Goal: Use online tool/utility: Utilize a website feature to perform a specific function

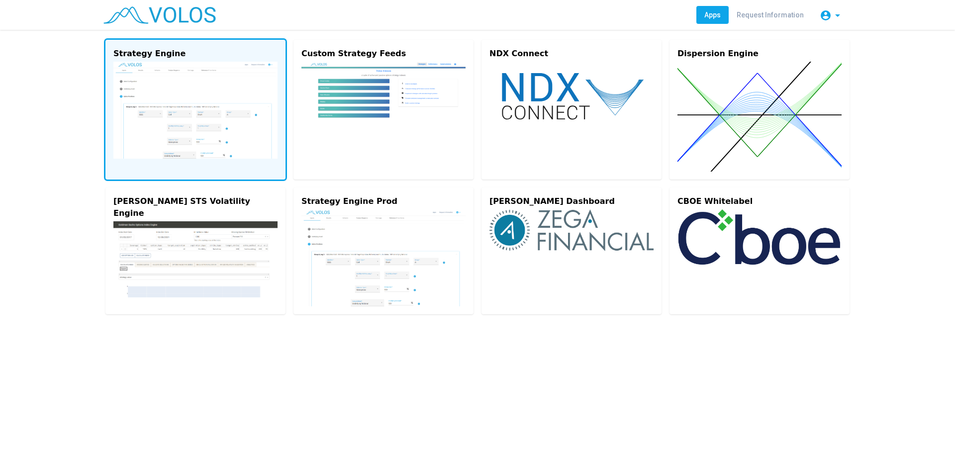
click at [187, 63] on img at bounding box center [195, 110] width 164 height 97
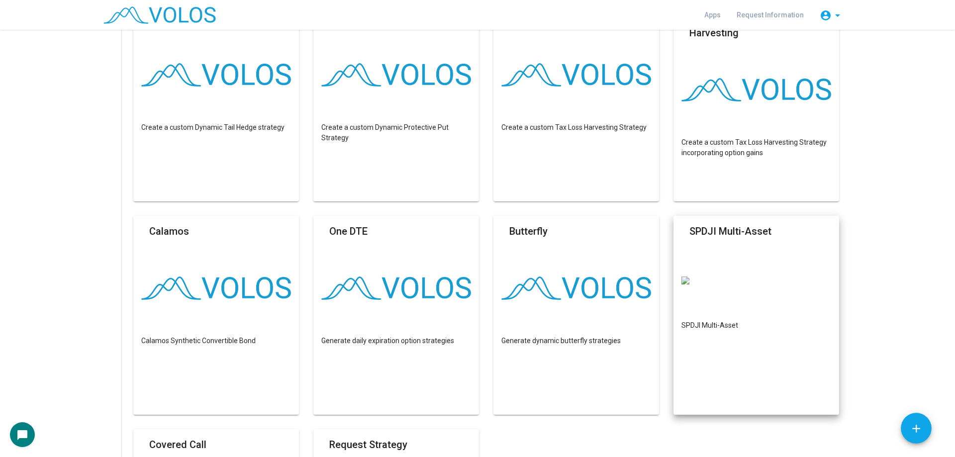
scroll to position [448, 0]
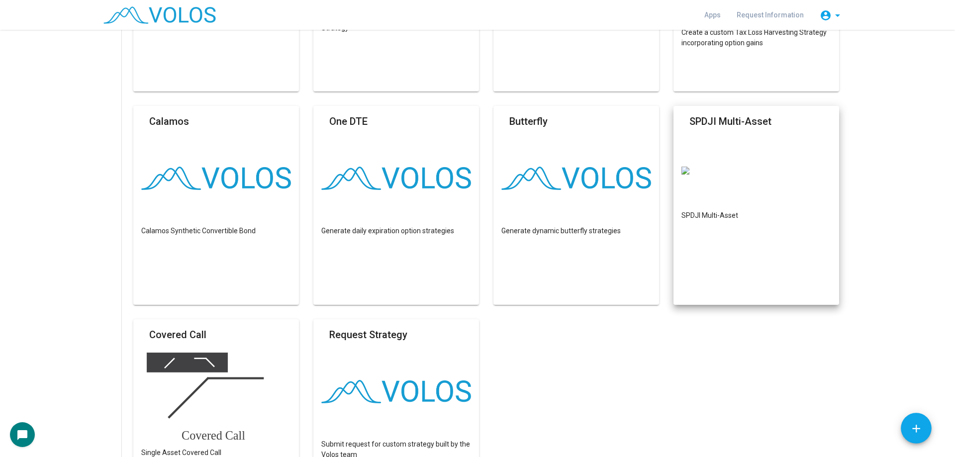
click at [779, 144] on mat-card "SPDJI Multi-Asset SPDJI Multi-Asset" at bounding box center [756, 205] width 166 height 199
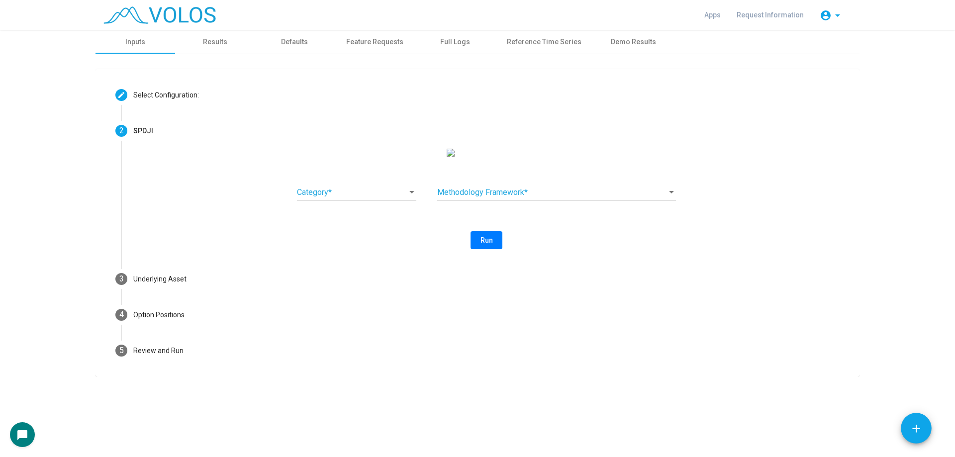
click at [361, 189] on div "Category *" at bounding box center [356, 189] width 119 height 22
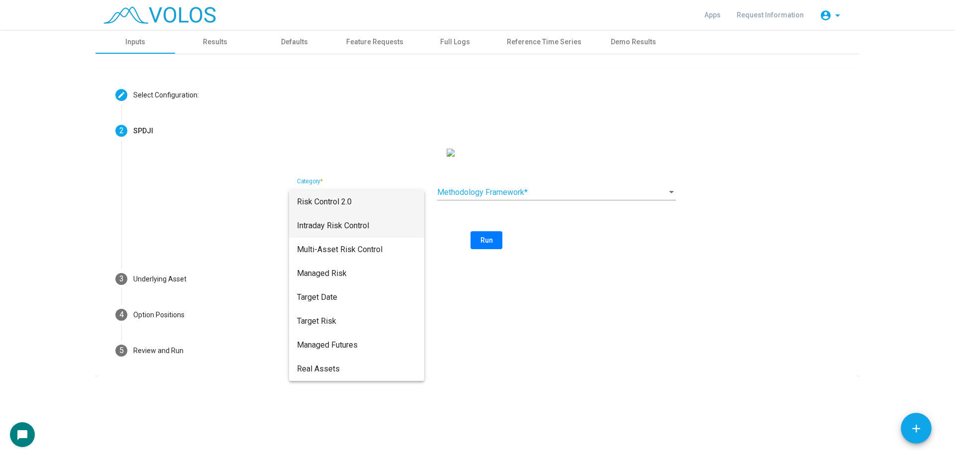
click at [365, 227] on span "Intraday Risk Control" at bounding box center [356, 226] width 119 height 24
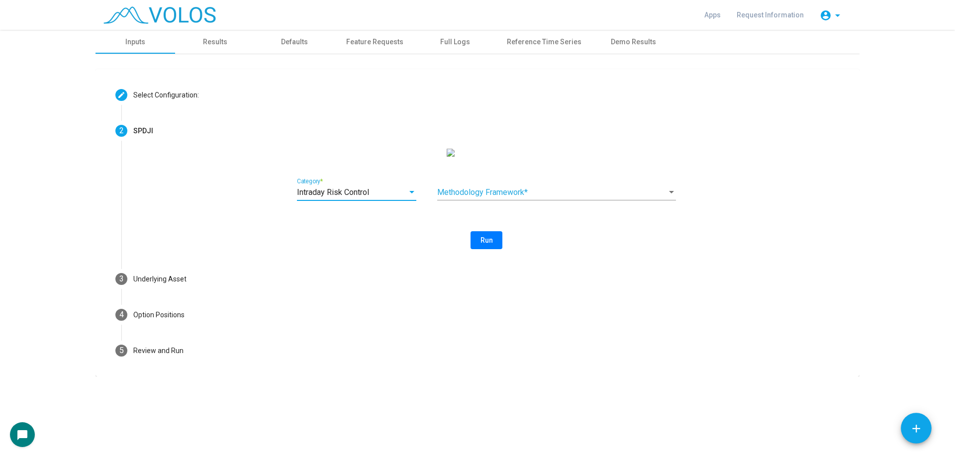
click at [551, 197] on span at bounding box center [552, 192] width 230 height 9
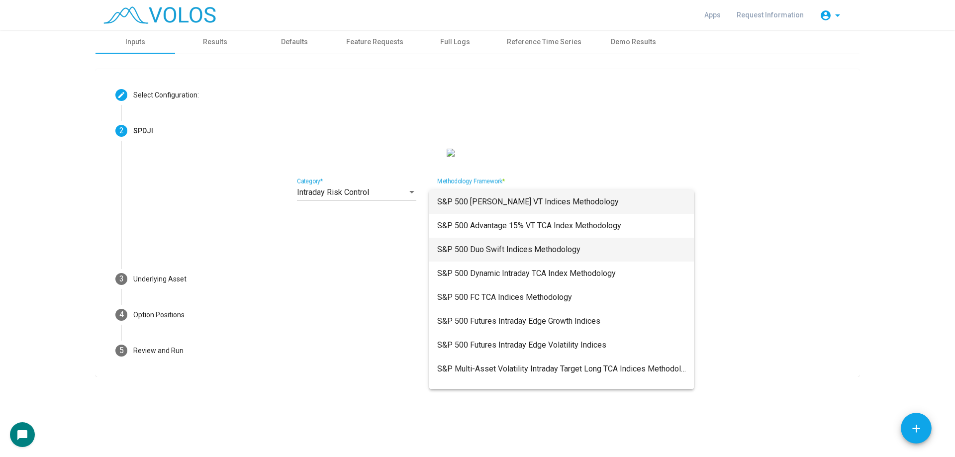
click at [616, 238] on span "S&P 500 Duo Swift Indices Methodology" at bounding box center [561, 250] width 249 height 24
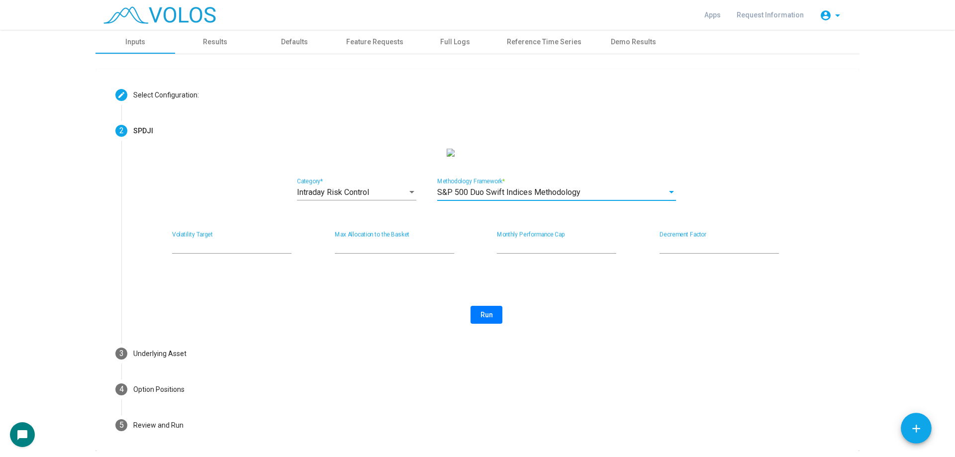
click at [589, 290] on div "Intraday Risk Control Category * S&P 500 Duo Swift Indices Methodology Methodol…" at bounding box center [486, 236] width 706 height 175
click at [490, 322] on button "Run" at bounding box center [487, 315] width 32 height 18
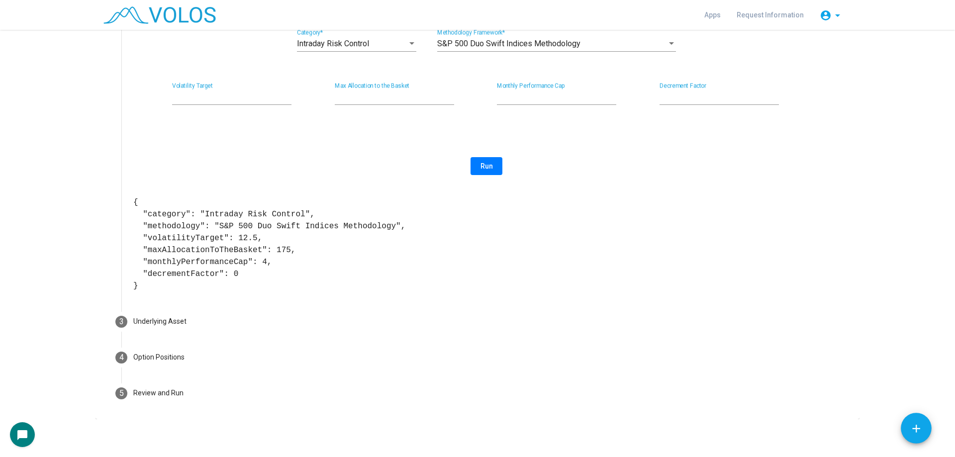
scroll to position [149, 0]
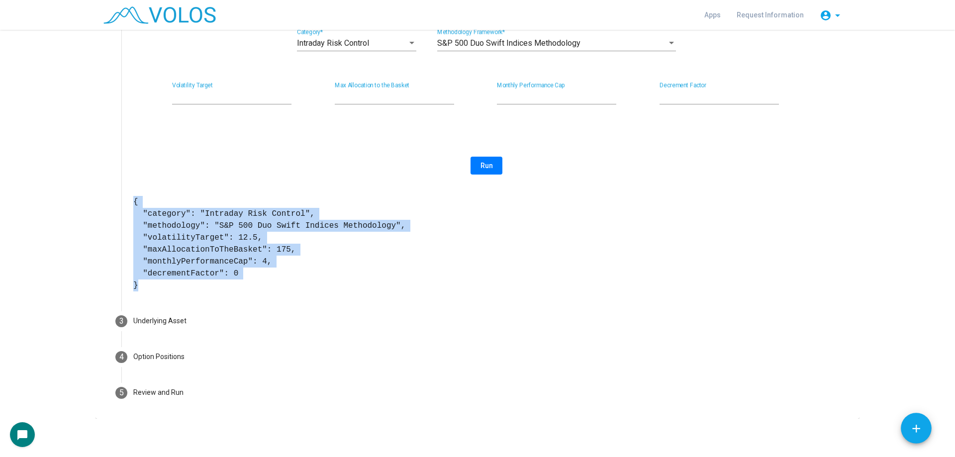
drag, startPoint x: 131, startPoint y: 209, endPoint x: 186, endPoint y: 296, distance: 102.8
click at [186, 291] on pre "{ "category": "Intraday Risk Control", "methodology": "S&P 500 Duo Swift Indice…" at bounding box center [486, 243] width 706 height 95
click at [253, 280] on pre "{ "category": "Intraday Risk Control", "methodology": "S&P 500 Duo Swift Indice…" at bounding box center [486, 243] width 706 height 95
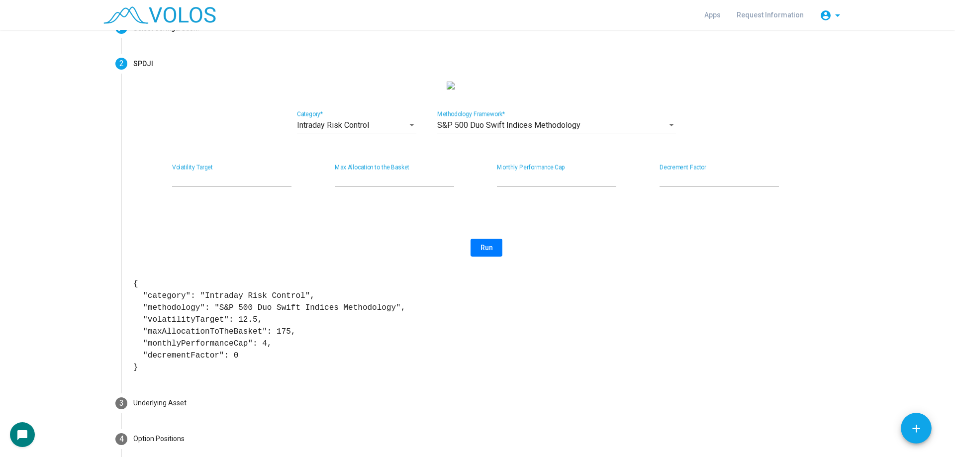
scroll to position [50, 0]
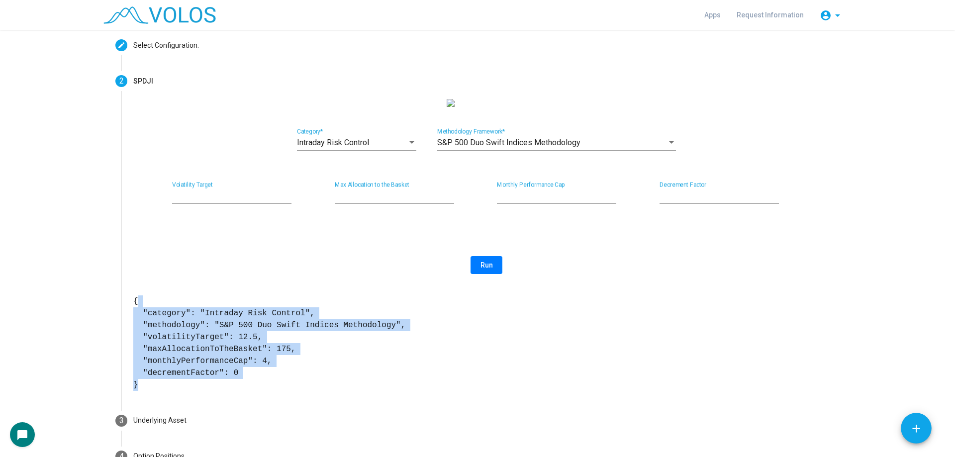
drag, startPoint x: 132, startPoint y: 313, endPoint x: 201, endPoint y: 397, distance: 108.1
click at [201, 391] on pre "{ "category": "Intraday Risk Control", "methodology": "S&P 500 Duo Swift Indice…" at bounding box center [486, 342] width 706 height 95
drag, startPoint x: 127, startPoint y: 310, endPoint x: 206, endPoint y: 398, distance: 119.0
click at [206, 398] on div "Intraday Risk Control Category * S&P 500 Duo Swift Indices Methodology Methodol…" at bounding box center [486, 251] width 730 height 304
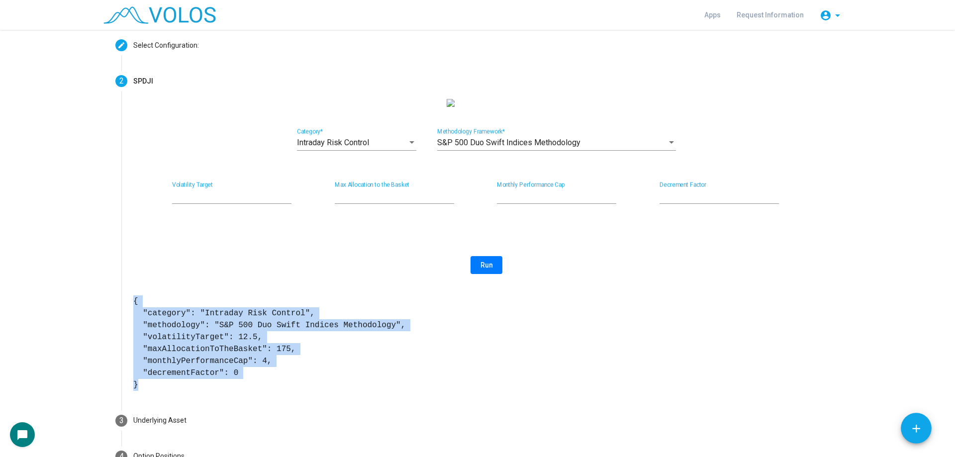
click at [206, 391] on pre "{ "category": "Intraday Risk Control", "methodology": "S&P 500 Duo Swift Indice…" at bounding box center [486, 342] width 706 height 95
drag, startPoint x: 255, startPoint y: 343, endPoint x: 283, endPoint y: 381, distance: 47.4
click at [281, 380] on pre "{ "category": "Intraday Risk Control", "methodology": "S&P 500 Duo Swift Indice…" at bounding box center [486, 342] width 706 height 95
click at [309, 384] on pre "{ "category": "Intraday Risk Control", "methodology": "S&P 500 Duo Swift Indice…" at bounding box center [486, 342] width 706 height 95
drag, startPoint x: 174, startPoint y: 329, endPoint x: 278, endPoint y: 385, distance: 118.4
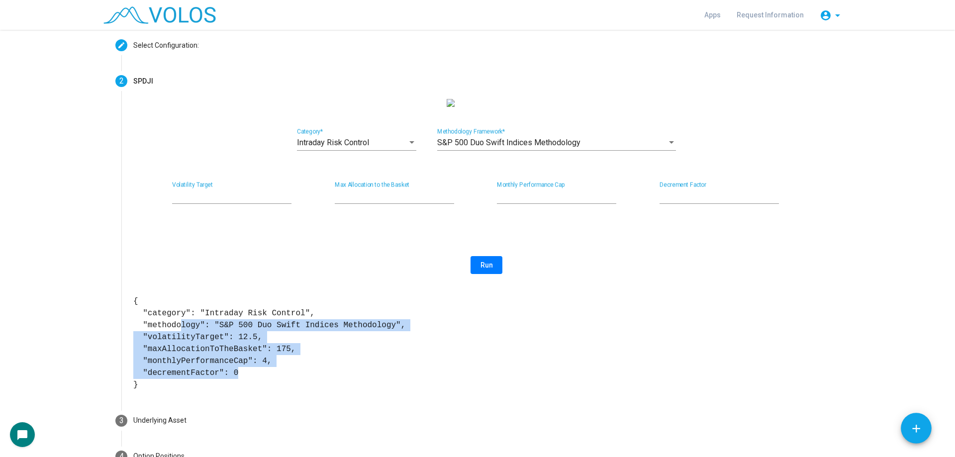
click at [278, 385] on pre "{ "category": "Intraday Risk Control", "methodology": "S&P 500 Duo Swift Indice…" at bounding box center [486, 342] width 706 height 95
drag, startPoint x: 130, startPoint y: 309, endPoint x: 181, endPoint y: 390, distance: 95.9
click at [181, 390] on pre "{ "category": "Intraday Risk Control", "methodology": "S&P 500 Duo Swift Indice…" at bounding box center [486, 342] width 706 height 95
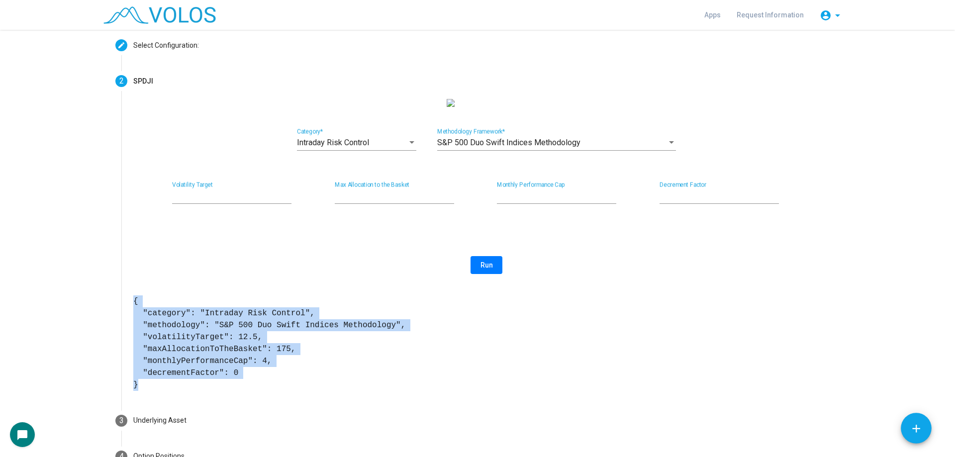
drag, startPoint x: 127, startPoint y: 305, endPoint x: 197, endPoint y: 391, distance: 111.0
click at [197, 391] on div "Intraday Risk Control Category * S&P 500 Duo Swift Indices Methodology Methodol…" at bounding box center [486, 251] width 730 height 304
click at [197, 391] on pre "{ "category": "Intraday Risk Control", "methodology": "S&P 500 Duo Swift Indice…" at bounding box center [486, 342] width 706 height 95
drag, startPoint x: 133, startPoint y: 319, endPoint x: 246, endPoint y: 377, distance: 126.8
click at [243, 377] on pre "{ "category": "Intraday Risk Control", "methodology": "S&P 500 Duo Swift Indice…" at bounding box center [486, 342] width 706 height 95
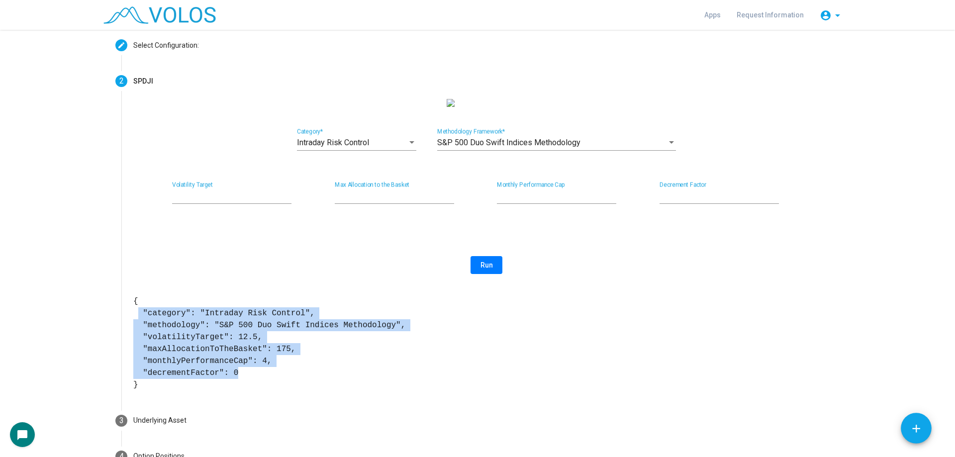
click at [248, 377] on pre "{ "category": "Intraday Risk Control", "methodology": "S&P 500 Duo Swift Indice…" at bounding box center [486, 342] width 706 height 95
drag, startPoint x: 132, startPoint y: 307, endPoint x: 180, endPoint y: 390, distance: 95.6
click at [180, 390] on pre "{ "category": "Intraday Risk Control", "methodology": "S&P 500 Duo Swift Indice…" at bounding box center [486, 342] width 706 height 95
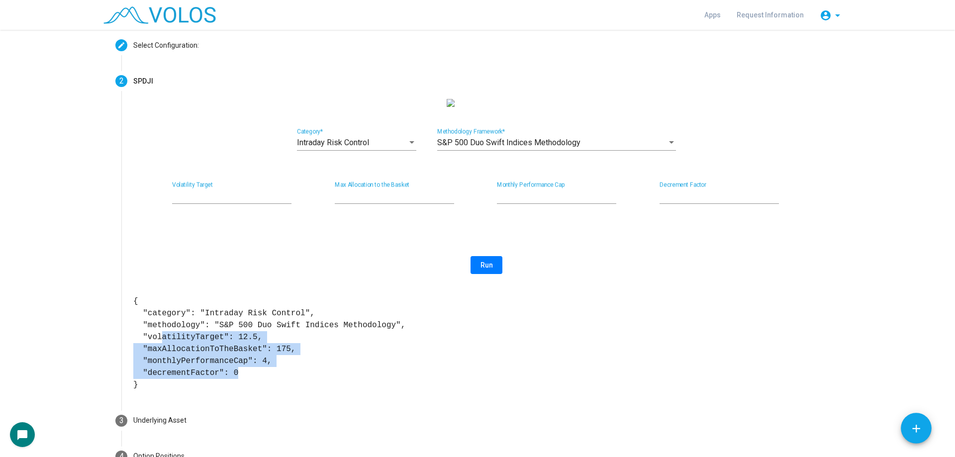
drag, startPoint x: 155, startPoint y: 350, endPoint x: 305, endPoint y: 378, distance: 152.8
click at [305, 378] on pre "{ "category": "Intraday Risk Control", "methodology": "S&P 500 Duo Swift Indice…" at bounding box center [486, 342] width 706 height 95
drag, startPoint x: 165, startPoint y: 333, endPoint x: 258, endPoint y: 379, distance: 103.4
click at [255, 378] on pre "{ "category": "Intraday Risk Control", "methodology": "S&P 500 Duo Swift Indice…" at bounding box center [486, 342] width 706 height 95
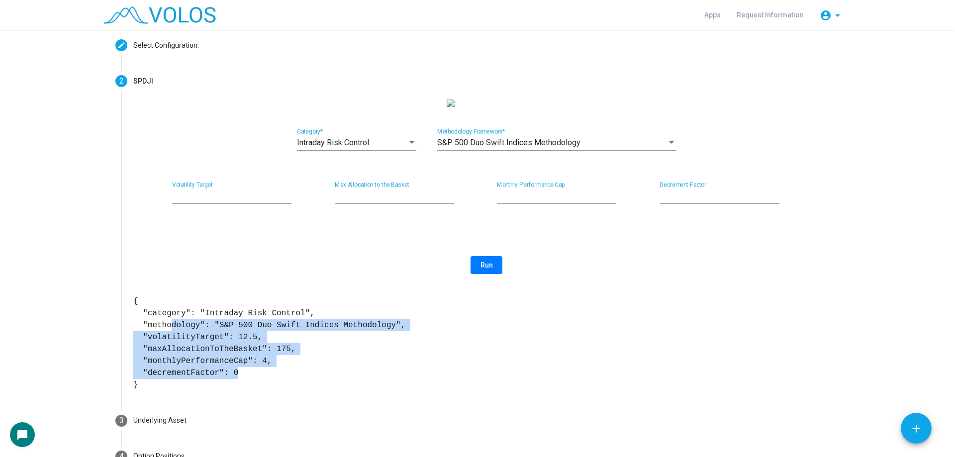
click at [258, 379] on pre "{ "category": "Intraday Risk Control", "methodology": "S&P 500 Duo Swift Indice…" at bounding box center [486, 342] width 706 height 95
drag, startPoint x: 233, startPoint y: 328, endPoint x: 328, endPoint y: 375, distance: 106.3
click at [328, 375] on pre "{ "category": "Intraday Risk Control", "methodology": "S&P 500 Duo Swift Indice…" at bounding box center [486, 342] width 706 height 95
drag, startPoint x: 151, startPoint y: 327, endPoint x: 325, endPoint y: 379, distance: 181.6
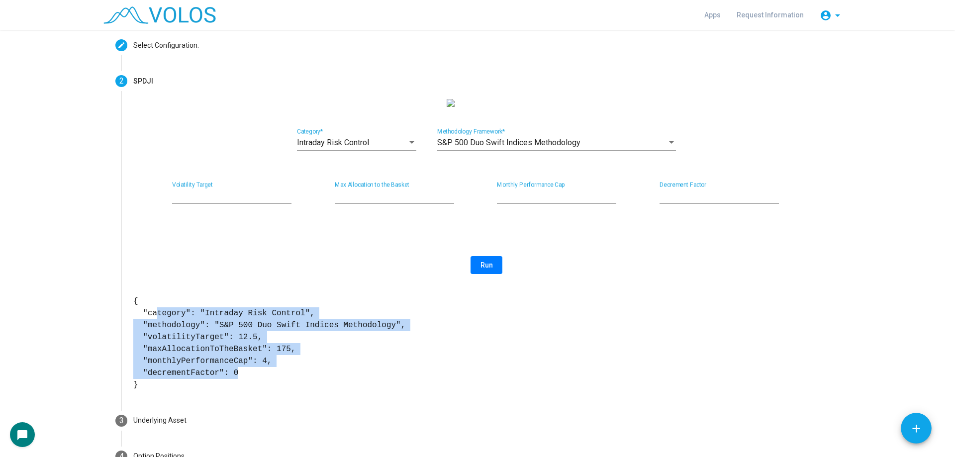
click at [325, 379] on pre "{ "category": "Intraday Risk Control", "methodology": "S&P 500 Duo Swift Indice…" at bounding box center [486, 342] width 706 height 95
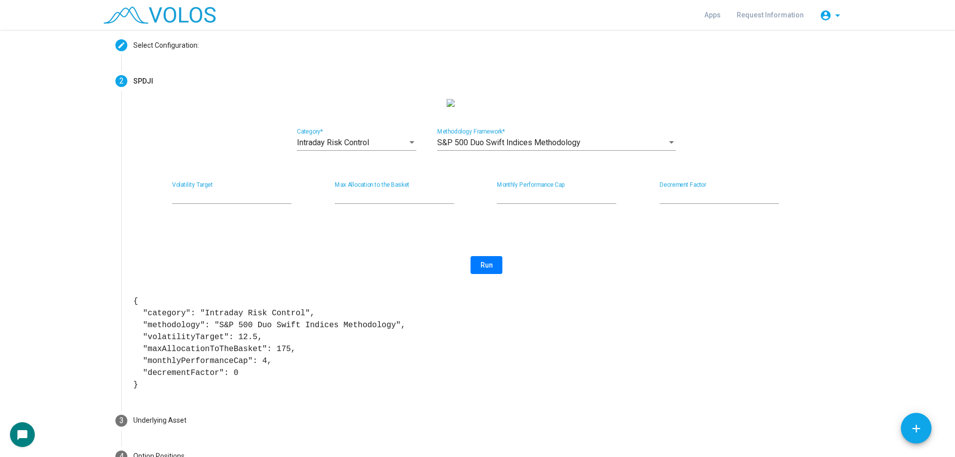
click at [325, 379] on pre "{ "category": "Intraday Risk Control", "methodology": "S&P 500 Duo Swift Indice…" at bounding box center [486, 342] width 706 height 95
